Goal: Task Accomplishment & Management: Manage account settings

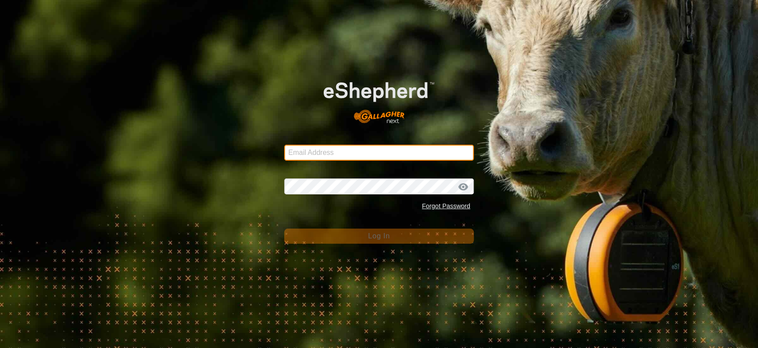
click at [327, 151] on input "Email Address" at bounding box center [379, 153] width 190 height 16
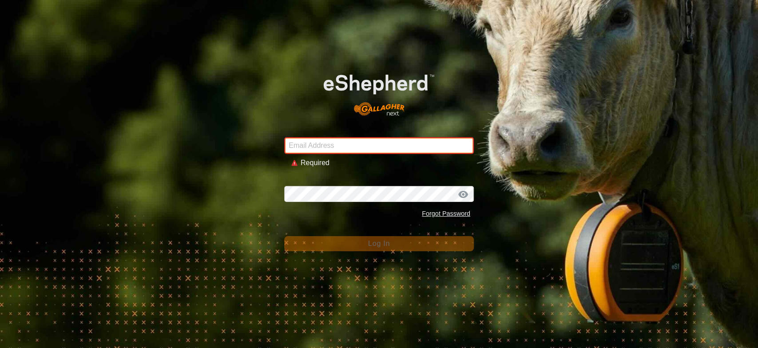
type input "tamarackpieds@gmail.com"
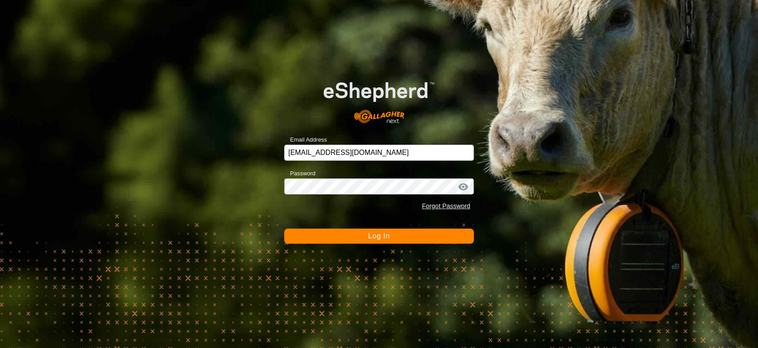
click at [284, 229] on button "Log In" at bounding box center [379, 236] width 190 height 15
